Goal: Task Accomplishment & Management: Use online tool/utility

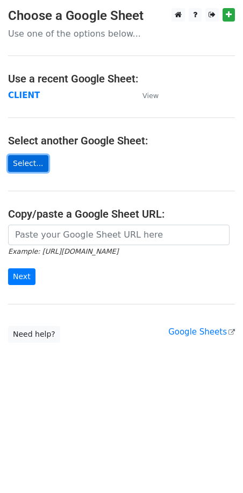
click at [25, 162] on link "Select..." at bounding box center [28, 163] width 40 height 17
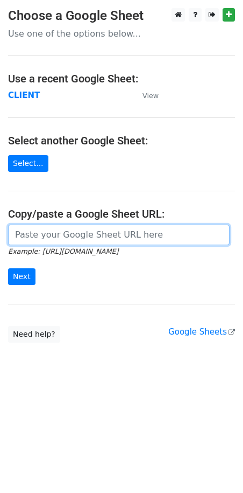
click at [62, 230] on input "url" at bounding box center [119, 234] width 222 height 20
paste input "[URL][DOMAIN_NAME]"
type input "[URL][DOMAIN_NAME]"
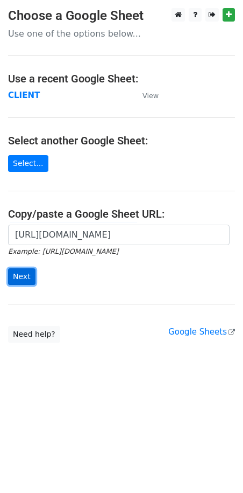
click at [9, 275] on input "Next" at bounding box center [21, 276] width 27 height 17
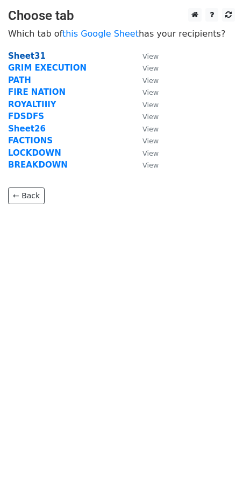
click at [28, 52] on strong "Sheet31" at bounding box center [27, 56] width 38 height 10
click at [29, 55] on strong "Sheet31" at bounding box center [27, 56] width 38 height 10
click at [27, 57] on strong "Sheet31" at bounding box center [27, 56] width 38 height 10
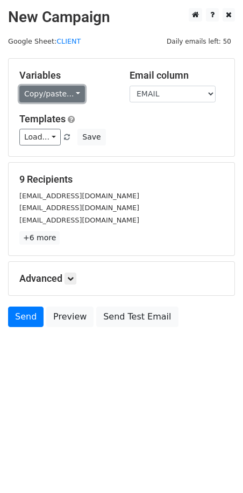
click at [43, 93] on link "Copy/paste..." at bounding box center [52, 94] width 66 height 17
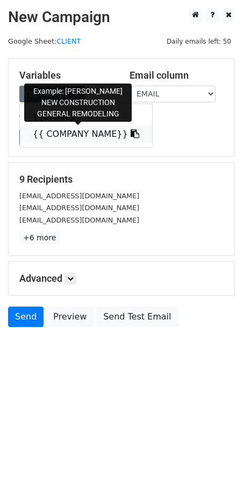
click at [66, 137] on link "{{ COMPANY NAME}}" at bounding box center [86, 133] width 132 height 17
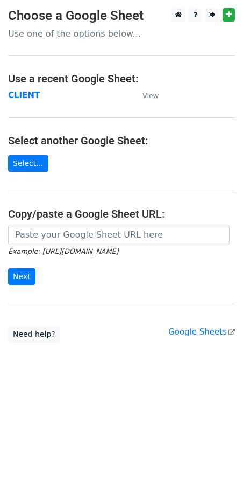
click at [44, 246] on icon "Example: https://docs.google.com/spreadsheets/d/abc/edit" at bounding box center [63, 251] width 110 height 10
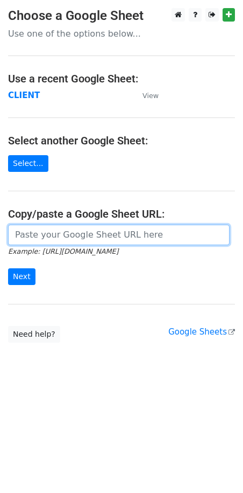
click at [46, 238] on input "url" at bounding box center [119, 234] width 222 height 20
paste input "https://docs.google.com/spreadsheets/d/1F82inknZI4Y3eM3TtPPg1zWN6jNIBAtKHFgYVmQ…"
type input "https://docs.google.com/spreadsheets/d/1F82inknZI4Y3eM3TtPPg1zWN6jNIBAtKHFgYVmQ…"
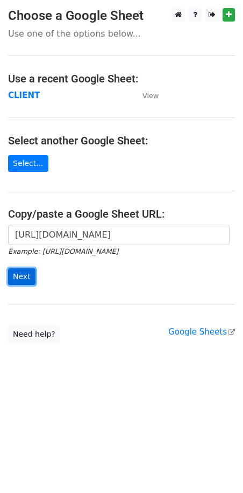
click at [25, 280] on input "Next" at bounding box center [21, 276] width 27 height 17
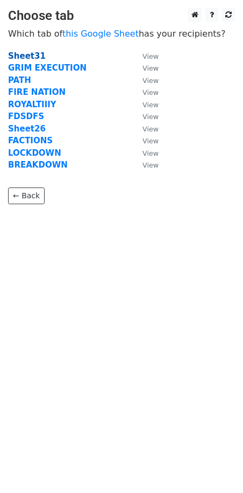
click at [25, 58] on strong "Sheet31" at bounding box center [27, 56] width 38 height 10
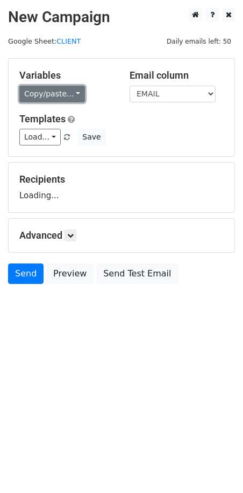
click at [66, 96] on link "Copy/paste..." at bounding box center [52, 94] width 66 height 17
